Goal: Information Seeking & Learning: Find specific fact

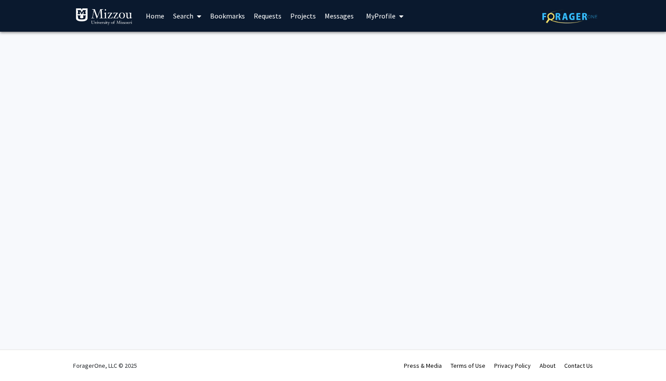
click at [187, 20] on link "Search" at bounding box center [187, 15] width 37 height 31
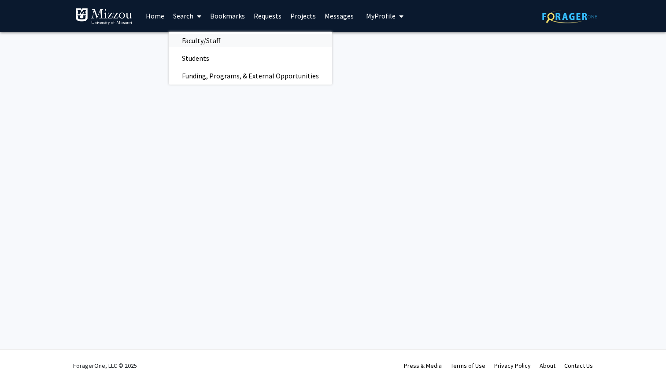
click at [199, 41] on span "Faculty/Staff" at bounding box center [201, 41] width 65 height 18
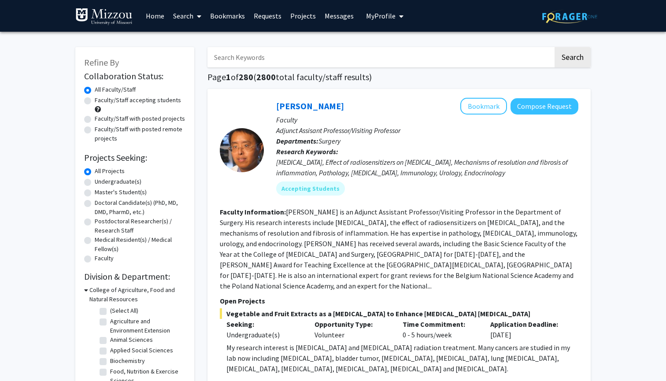
click at [234, 55] on input "Search Keywords" at bounding box center [380, 57] width 346 height 20
type input "[PERSON_NAME]"
click at [572, 59] on button "Search" at bounding box center [573, 57] width 36 height 20
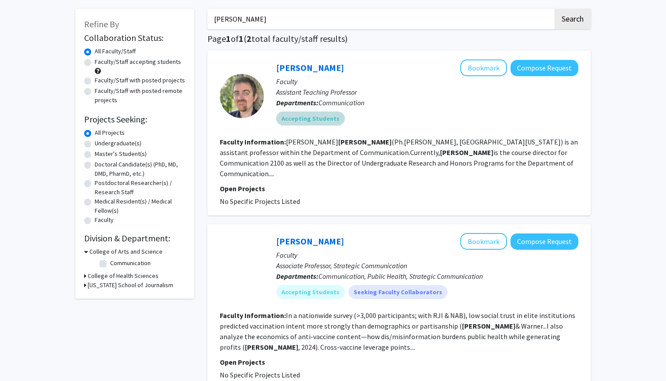
scroll to position [44, 0]
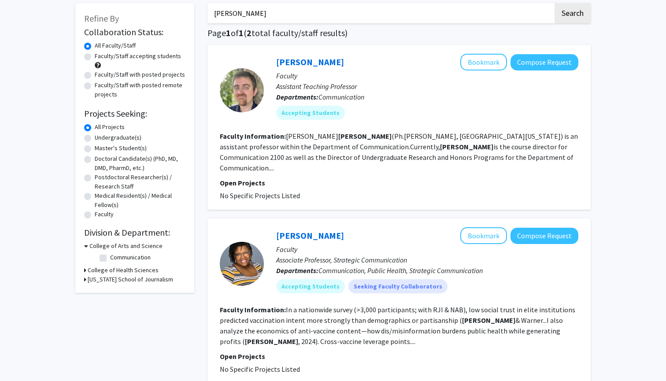
click at [298, 227] on div "[PERSON_NAME] Bookmark Compose Request" at bounding box center [427, 235] width 302 height 17
click at [298, 230] on link "[PERSON_NAME]" at bounding box center [310, 235] width 68 height 11
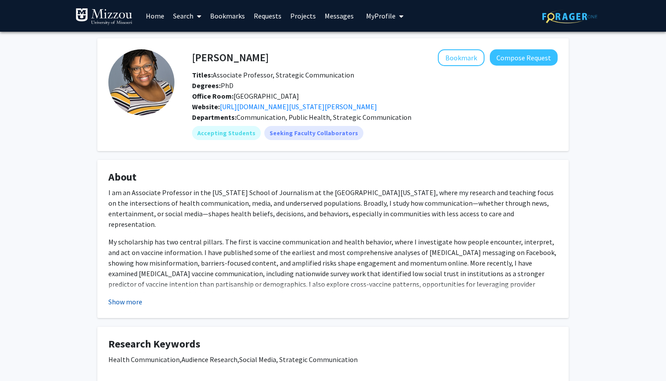
click at [129, 307] on button "Show more" at bounding box center [125, 301] width 34 height 11
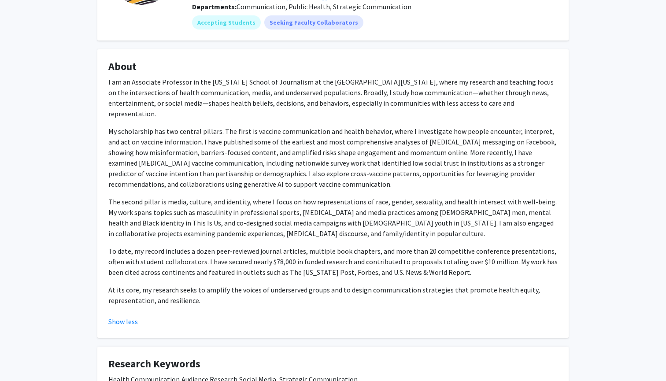
scroll to position [111, 0]
